Goal: Transaction & Acquisition: Purchase product/service

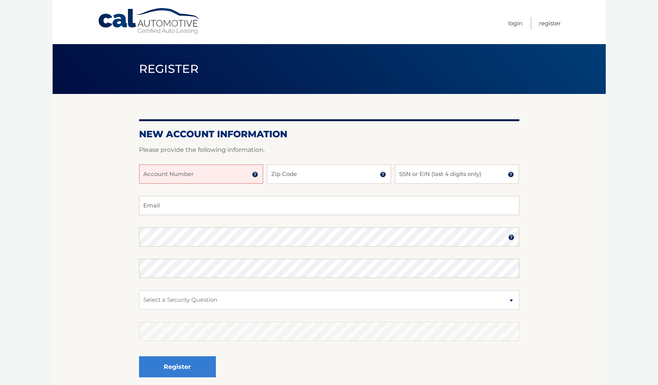
click at [224, 178] on input "Account Number" at bounding box center [201, 174] width 124 height 19
type input "44455999685"
type input "33322"
click at [420, 179] on input "SSN or EIN (last 4 digits only)" at bounding box center [457, 174] width 124 height 19
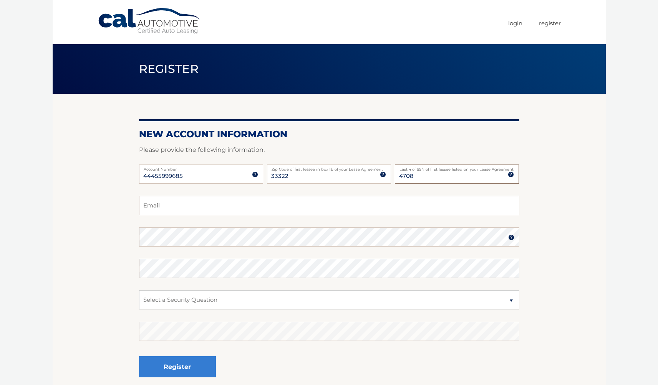
type input "4708"
type input "[EMAIL_ADDRESS][DOMAIN_NAME]"
select select "2"
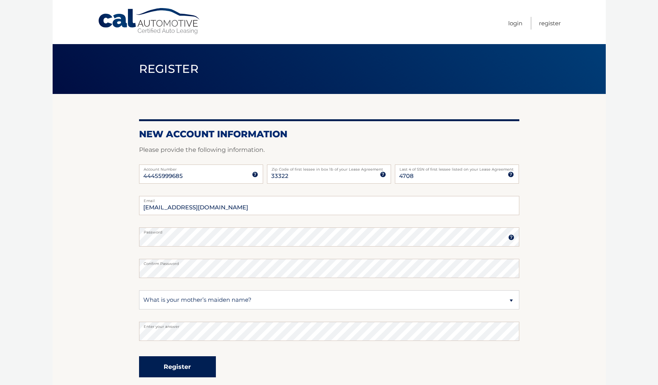
click at [196, 369] on button "Register" at bounding box center [177, 367] width 77 height 21
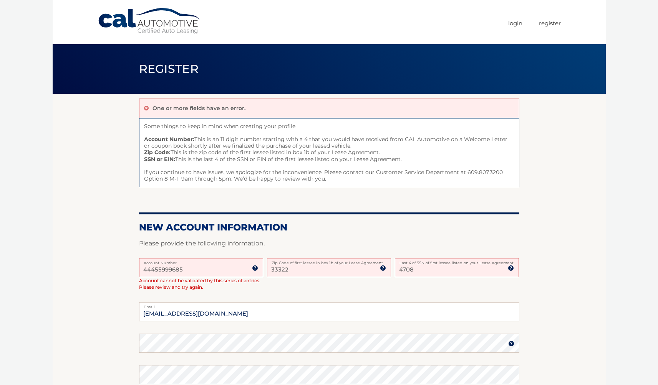
drag, startPoint x: 406, startPoint y: 269, endPoint x: 426, endPoint y: 269, distance: 19.6
click at [426, 269] on input "4708" at bounding box center [457, 267] width 124 height 19
click at [432, 269] on input "4708" at bounding box center [457, 267] width 124 height 19
drag, startPoint x: 432, startPoint y: 269, endPoint x: 302, endPoint y: 271, distance: 130.5
click at [304, 271] on div "44455999685 Account Number 11 digit account number provided on your coupon book…" at bounding box center [329, 280] width 380 height 45
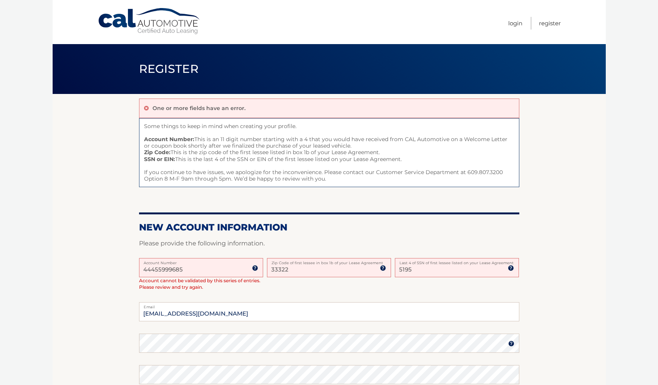
type input "5195"
click at [579, 251] on section "One or more fields have an error. Some things to keep in mind when creating you…" at bounding box center [329, 297] width 553 height 406
click at [618, 225] on body "Cal Automotive Menu Login Register Register" at bounding box center [329, 192] width 658 height 385
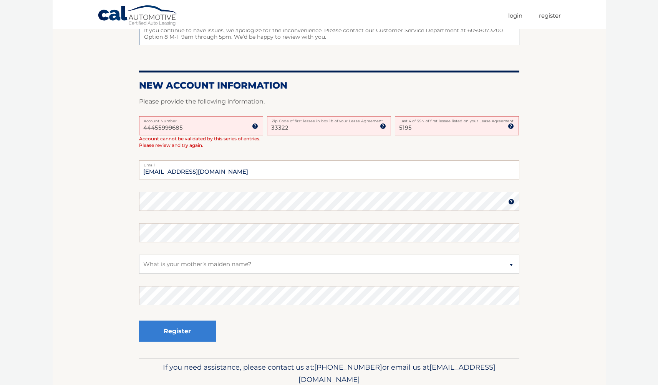
scroll to position [141, 0]
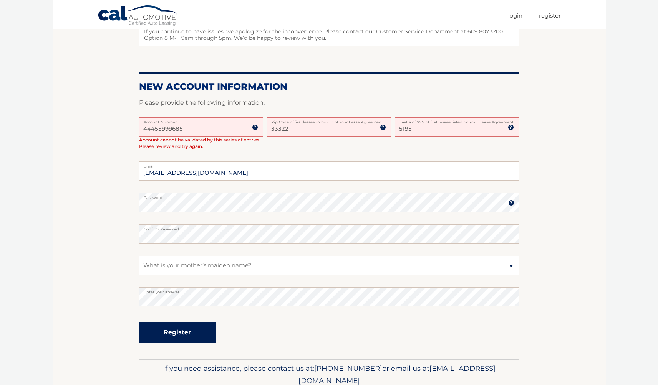
click at [185, 331] on button "Register" at bounding box center [177, 332] width 77 height 21
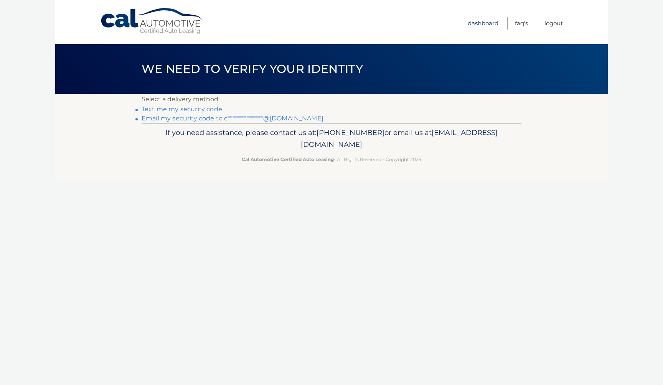
click at [486, 23] on link "Dashboard" at bounding box center [483, 23] width 31 height 13
click at [196, 24] on link "Cal Automotive" at bounding box center [152, 21] width 104 height 27
click at [169, 28] on link "Cal Automotive" at bounding box center [152, 21] width 104 height 27
click at [208, 118] on link "**********" at bounding box center [233, 118] width 182 height 7
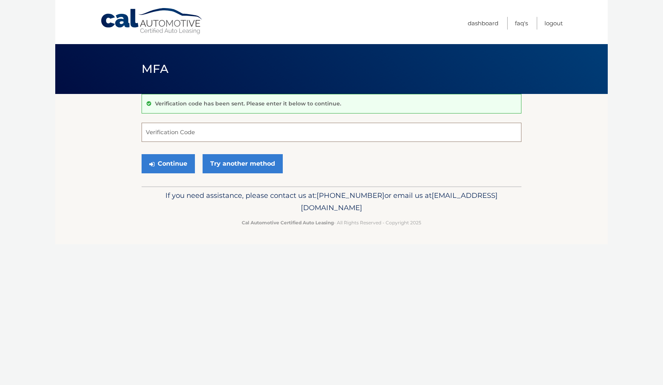
paste input "720125"
click at [179, 165] on button "Continue" at bounding box center [168, 163] width 53 height 19
click at [178, 164] on button "Continue" at bounding box center [168, 163] width 53 height 19
type input "720125"
click at [179, 168] on button "Continue" at bounding box center [168, 163] width 53 height 19
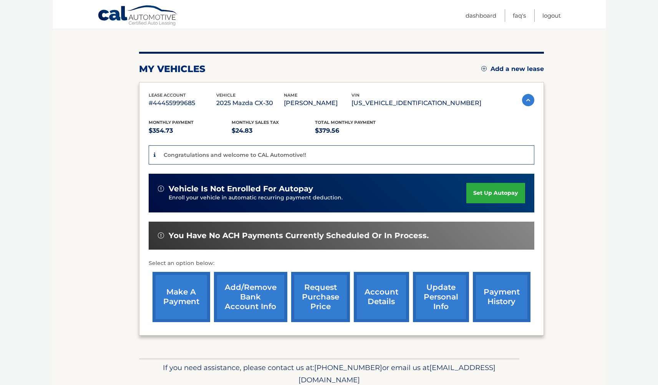
scroll to position [78, 0]
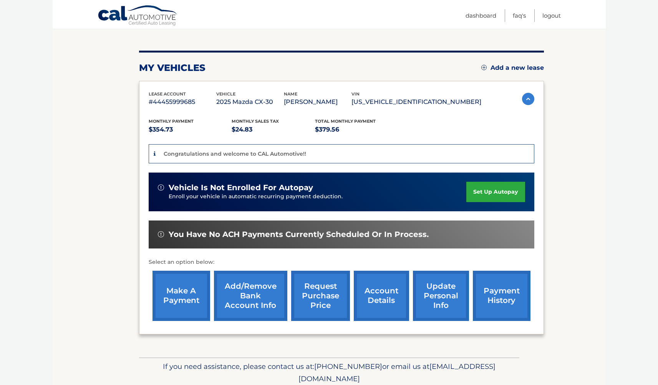
click at [187, 296] on link "make a payment" at bounding box center [181, 296] width 58 height 50
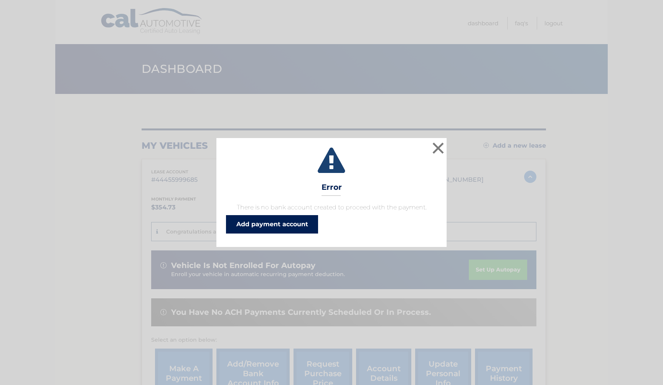
click at [282, 224] on link "Add payment account" at bounding box center [272, 224] width 92 height 18
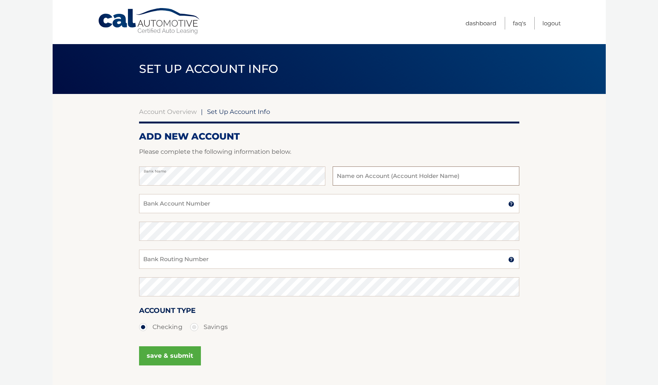
click at [360, 178] on input "text" at bounding box center [425, 176] width 186 height 19
type input "[PERSON_NAME]"
click at [241, 205] on input "Bank Account Number" at bounding box center [329, 203] width 380 height 19
type input "071000013"
click at [198, 254] on input "Bank Routing Number" at bounding box center [329, 259] width 380 height 19
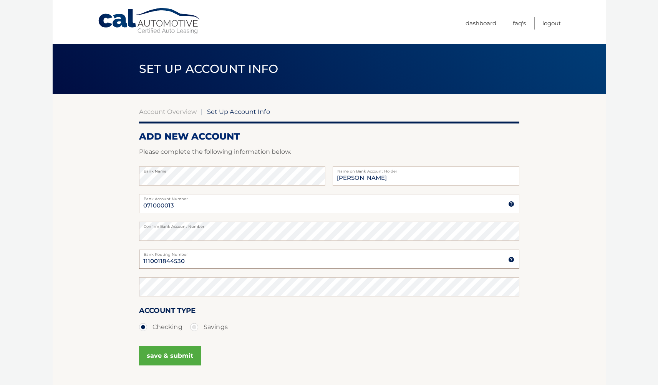
type input "1110011844530"
click at [177, 356] on button "save & submit" at bounding box center [170, 356] width 62 height 19
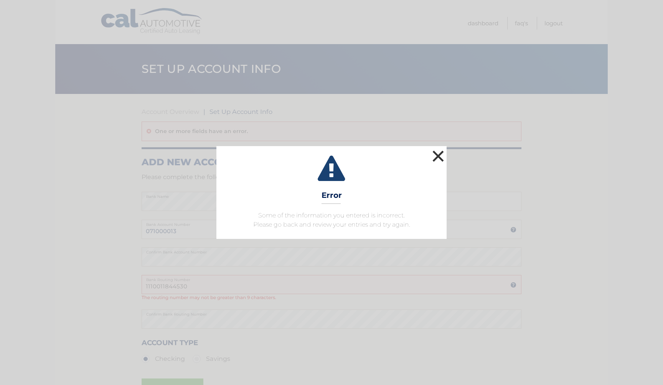
click at [437, 152] on button "×" at bounding box center [438, 156] width 15 height 15
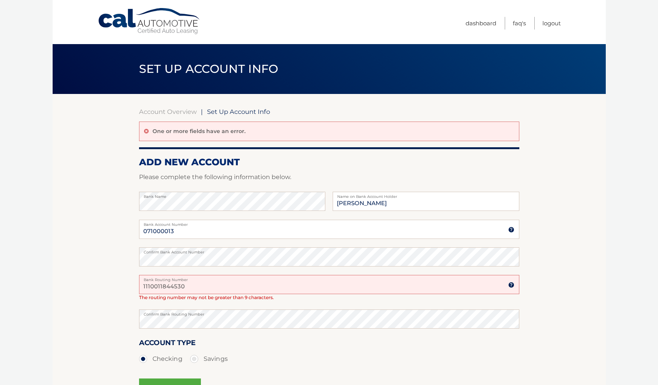
click at [212, 291] on input "1110011844530" at bounding box center [329, 284] width 380 height 19
drag, startPoint x: 194, startPoint y: 230, endPoint x: -10, endPoint y: 236, distance: 203.9
click at [0, 236] on html "Cal Automotive Menu Dashboard FAQ's Logout |" at bounding box center [329, 192] width 658 height 385
drag, startPoint x: 187, startPoint y: 233, endPoint x: 71, endPoint y: 230, distance: 116.4
click at [71, 229] on section "Account Overview | Set Up Account Info One or more fields have an error. ADD NE…" at bounding box center [329, 256] width 553 height 325
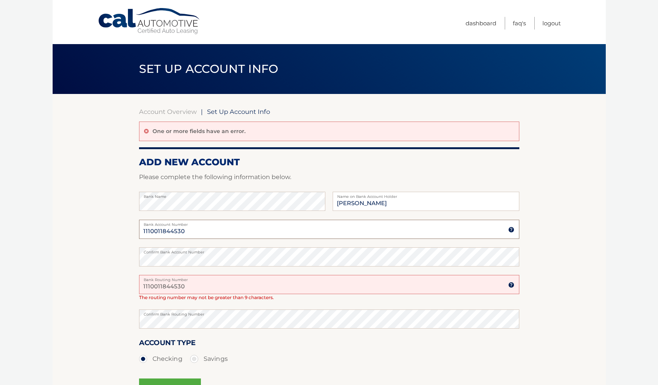
type input "1110011844530"
click at [0, 258] on html "Cal Automotive Menu Dashboard FAQ's Logout |" at bounding box center [329, 192] width 658 height 385
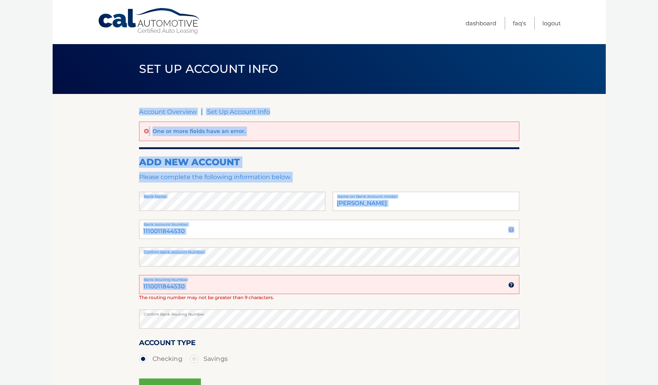
drag, startPoint x: 209, startPoint y: 281, endPoint x: 127, endPoint y: 287, distance: 82.0
click at [127, 287] on section "Account Overview | Set Up Account Info One or more fields have an error. ADD NE…" at bounding box center [329, 256] width 553 height 325
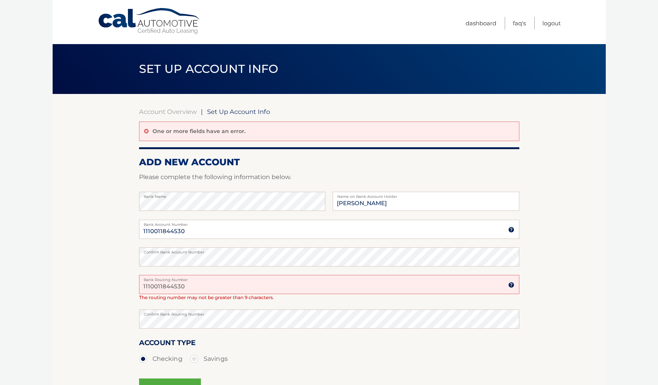
click at [213, 288] on input "1110011844530" at bounding box center [329, 284] width 380 height 19
drag, startPoint x: 213, startPoint y: 288, endPoint x: -116, endPoint y: 281, distance: 328.7
click at [0, 281] on html "Cal Automotive Menu Dashboard FAQ's Logout |" at bounding box center [329, 192] width 658 height 385
type input "071000013"
click at [0, 283] on html "Cal Automotive Menu Dashboard FAQ's Logout |" at bounding box center [329, 192] width 658 height 385
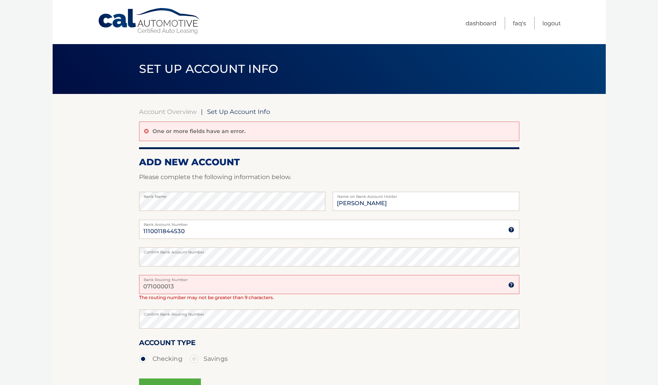
click at [269, 344] on div "Account Type Checking Savings" at bounding box center [329, 352] width 380 height 30
click at [201, 285] on input "071000013" at bounding box center [329, 284] width 380 height 19
click at [185, 287] on input "071000013" at bounding box center [329, 284] width 380 height 19
drag, startPoint x: 185, startPoint y: 287, endPoint x: -71, endPoint y: 254, distance: 258.2
click at [0, 254] on html "Cal Automotive Menu Dashboard FAQ's Logout |" at bounding box center [329, 192] width 658 height 385
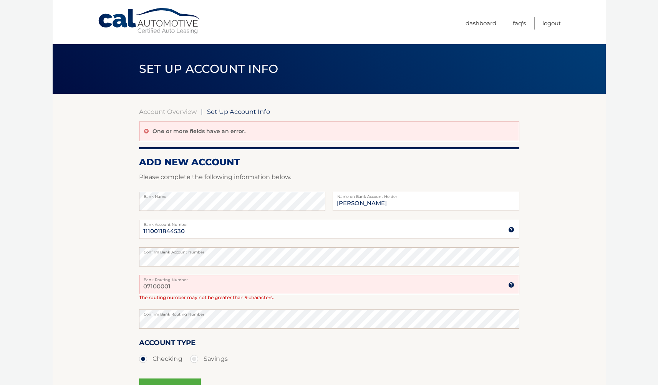
type input "071000013"
drag, startPoint x: 188, startPoint y: 288, endPoint x: -20, endPoint y: 289, distance: 208.5
click at [0, 289] on html "Cal Automotive Menu Dashboard FAQ's Logout |" at bounding box center [329, 192] width 658 height 385
click at [0, 295] on html "Cal Automotive Menu Dashboard FAQ's Logout |" at bounding box center [329, 192] width 658 height 385
click at [162, 282] on input "Bank Routing Number" at bounding box center [329, 284] width 380 height 19
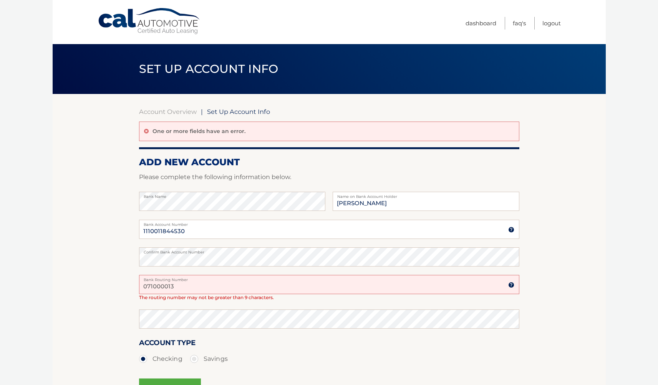
type input "071000013"
click at [186, 380] on button "save & submit" at bounding box center [170, 388] width 62 height 19
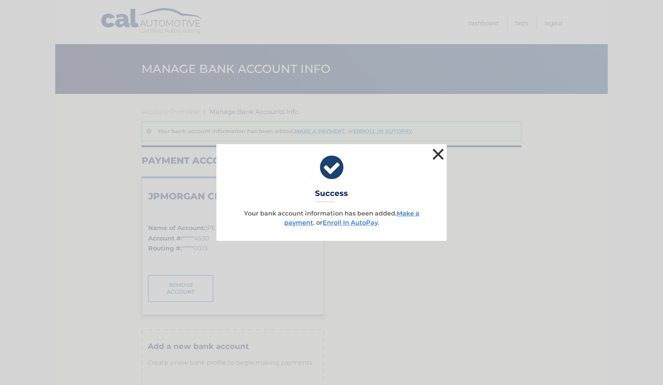
click at [440, 155] on button "×" at bounding box center [438, 154] width 15 height 15
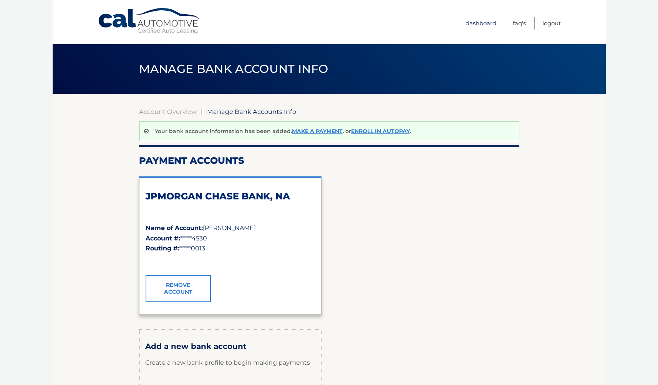
click at [478, 22] on link "Dashboard" at bounding box center [480, 23] width 31 height 13
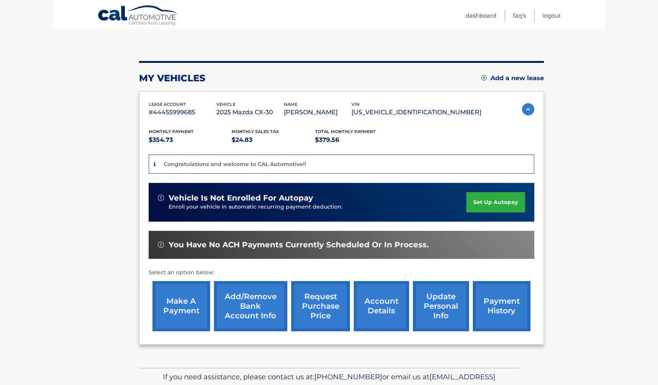
scroll to position [66, 0]
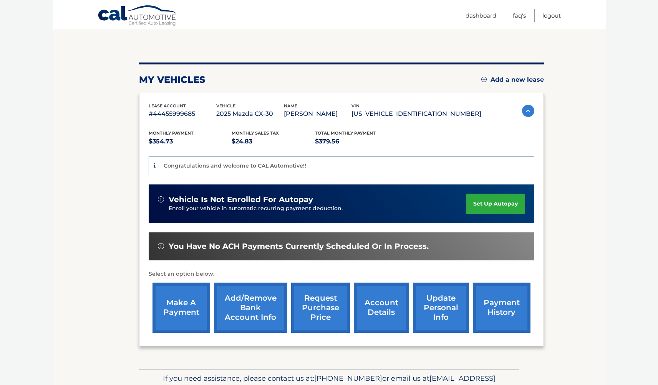
click at [187, 317] on link "make a payment" at bounding box center [181, 308] width 58 height 50
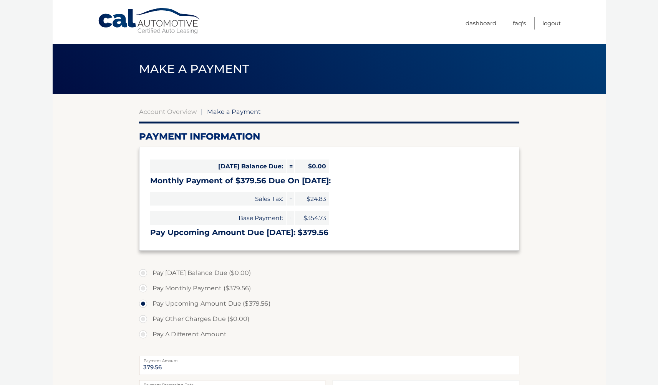
select select "ZTZiNWE3MTktOTJhMS00OWZkLTg3NzctZmMwYTAwZTIyMzc3"
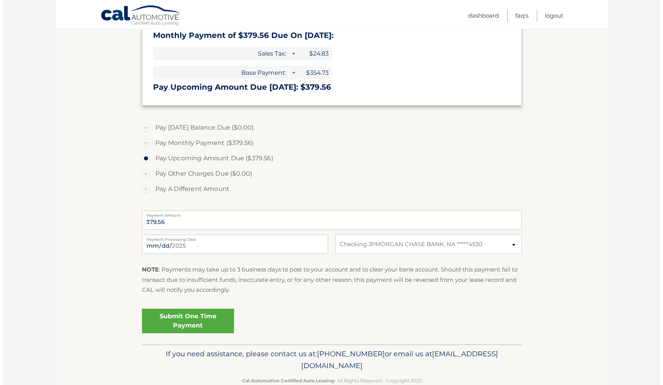
scroll to position [148, 0]
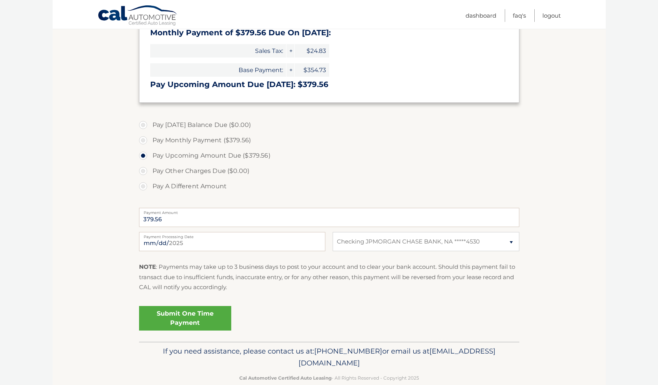
click at [192, 319] on link "Submit One Time Payment" at bounding box center [185, 318] width 92 height 25
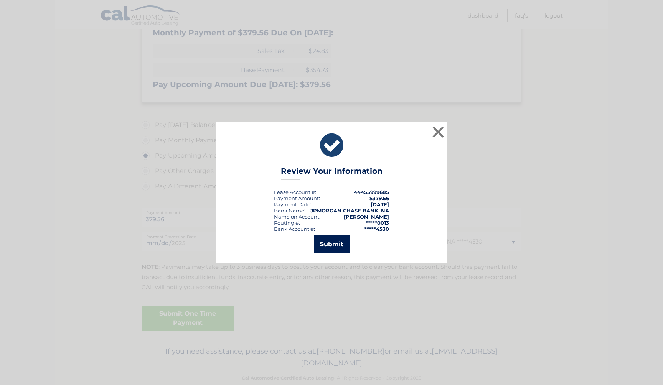
click at [336, 244] on button "Submit" at bounding box center [332, 244] width 36 height 18
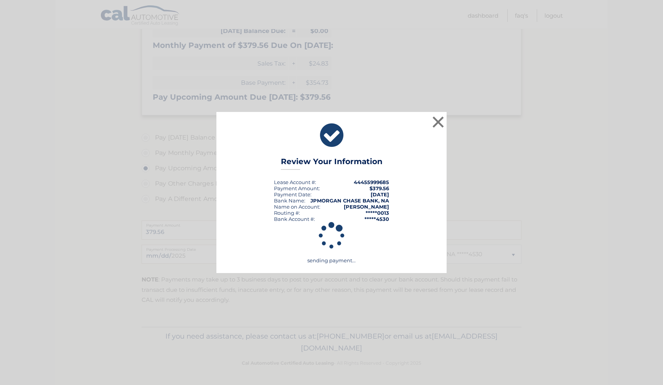
scroll to position [134, 0]
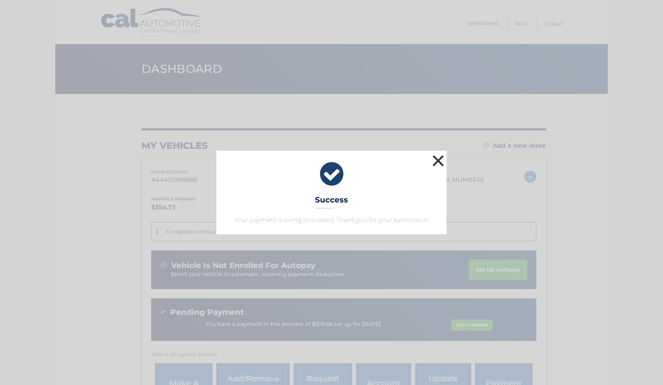
click at [439, 160] on button "×" at bounding box center [438, 160] width 15 height 15
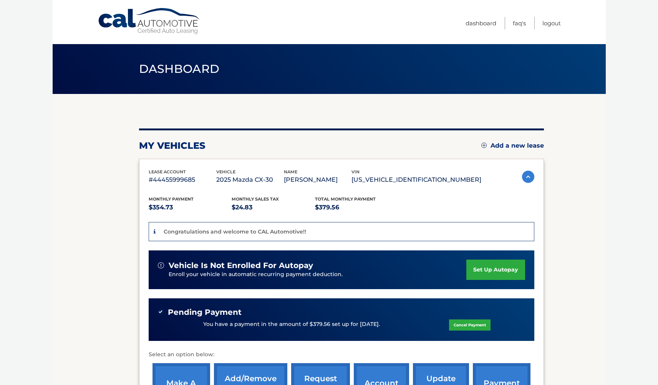
click at [609, 88] on body "Cal Automotive Menu Dashboard FAQ's Logout" at bounding box center [329, 192] width 658 height 385
click at [173, 25] on link "Cal Automotive" at bounding box center [150, 21] width 104 height 27
